Goal: Go to known website: Go to known website

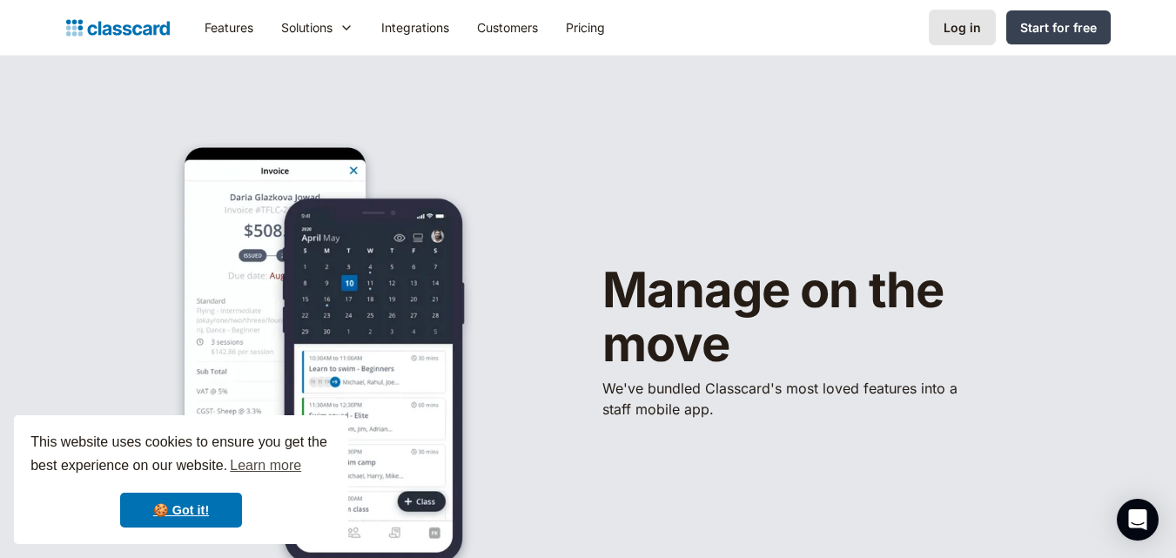
click at [964, 24] on div "Log in" at bounding box center [962, 27] width 37 height 18
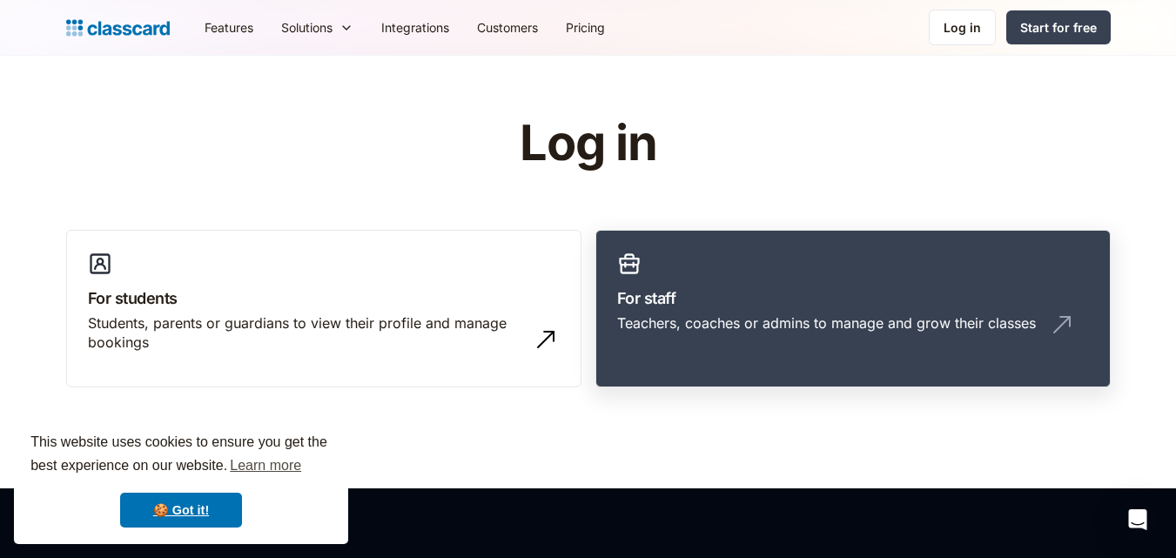
click at [701, 267] on link "For staff Teachers, coaches or admins to manage and grow their classes" at bounding box center [852, 309] width 515 height 158
